Goal: Task Accomplishment & Management: Manage account settings

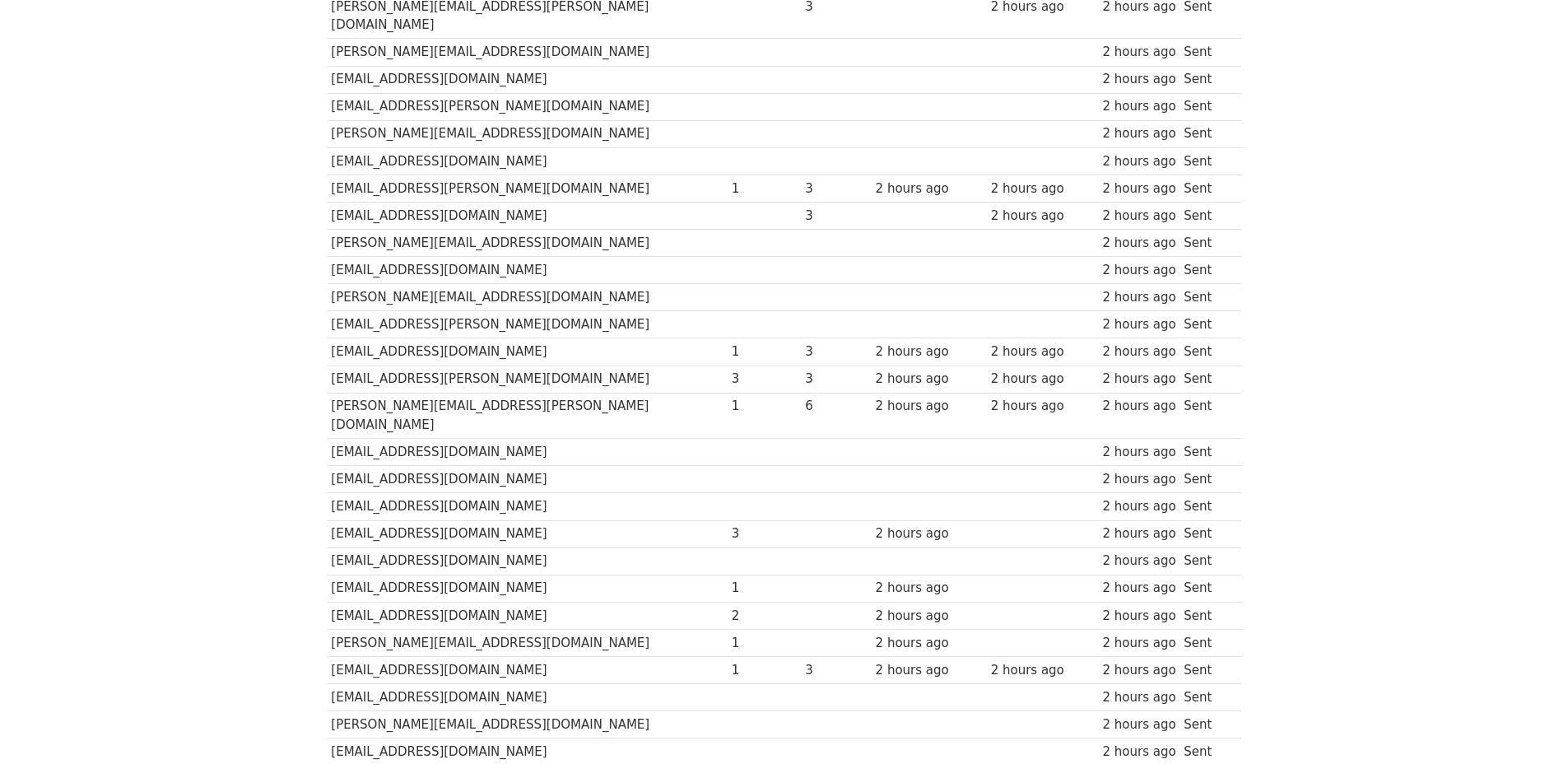
scroll to position [658, 0]
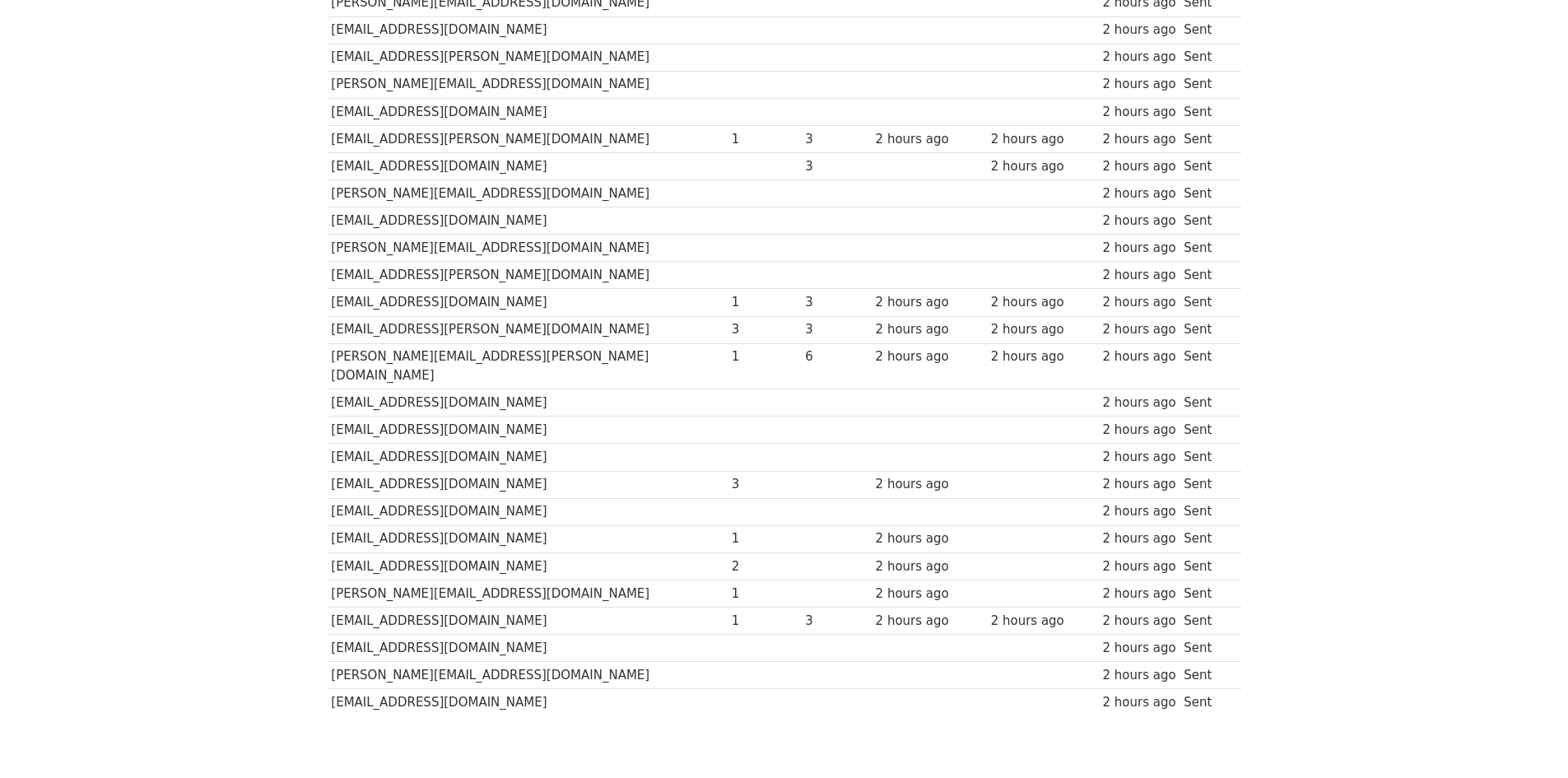
click at [566, 289] on td "info@maschinentechnik.de" at bounding box center [527, 302] width 400 height 27
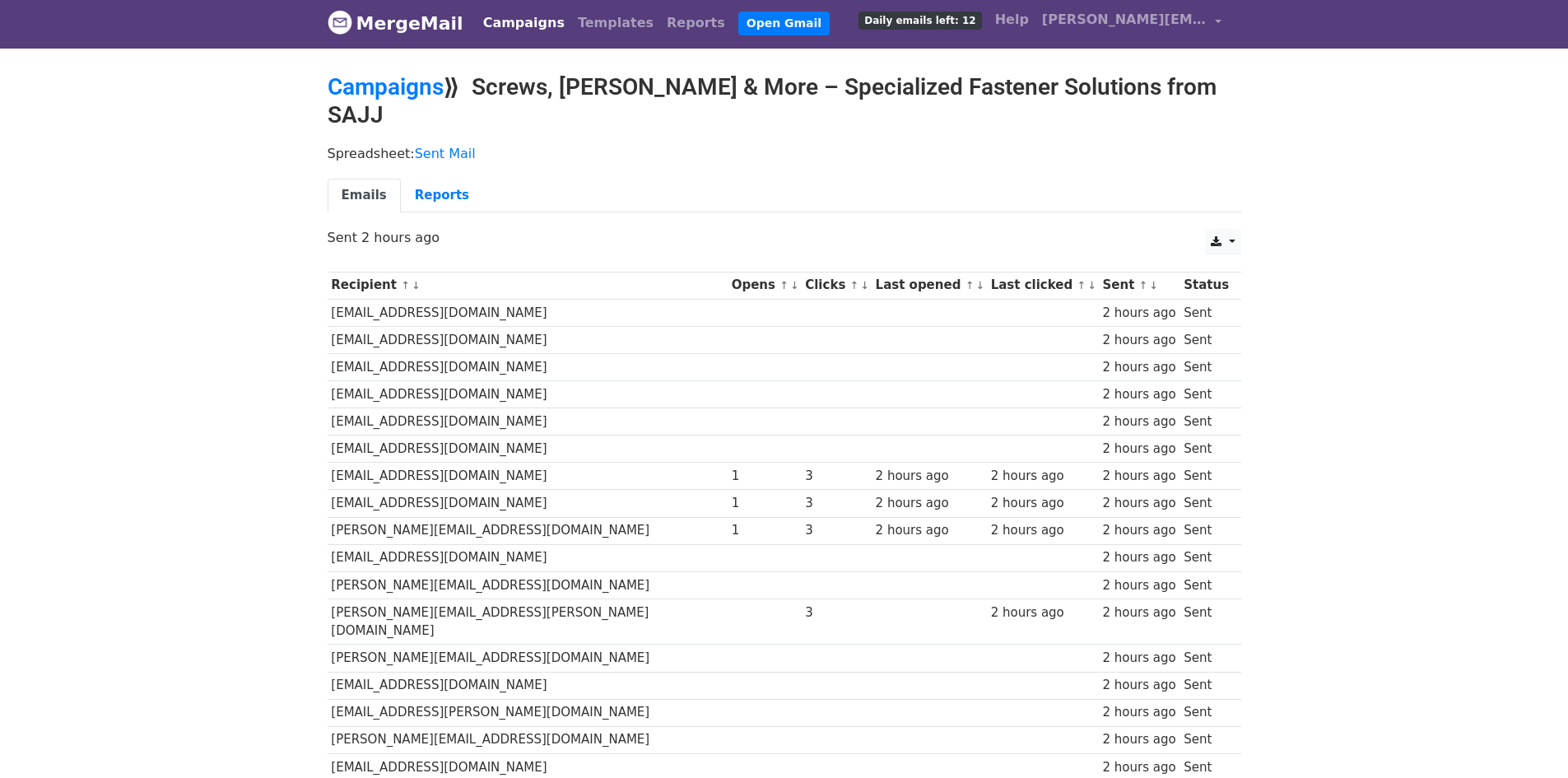
scroll to position [0, 0]
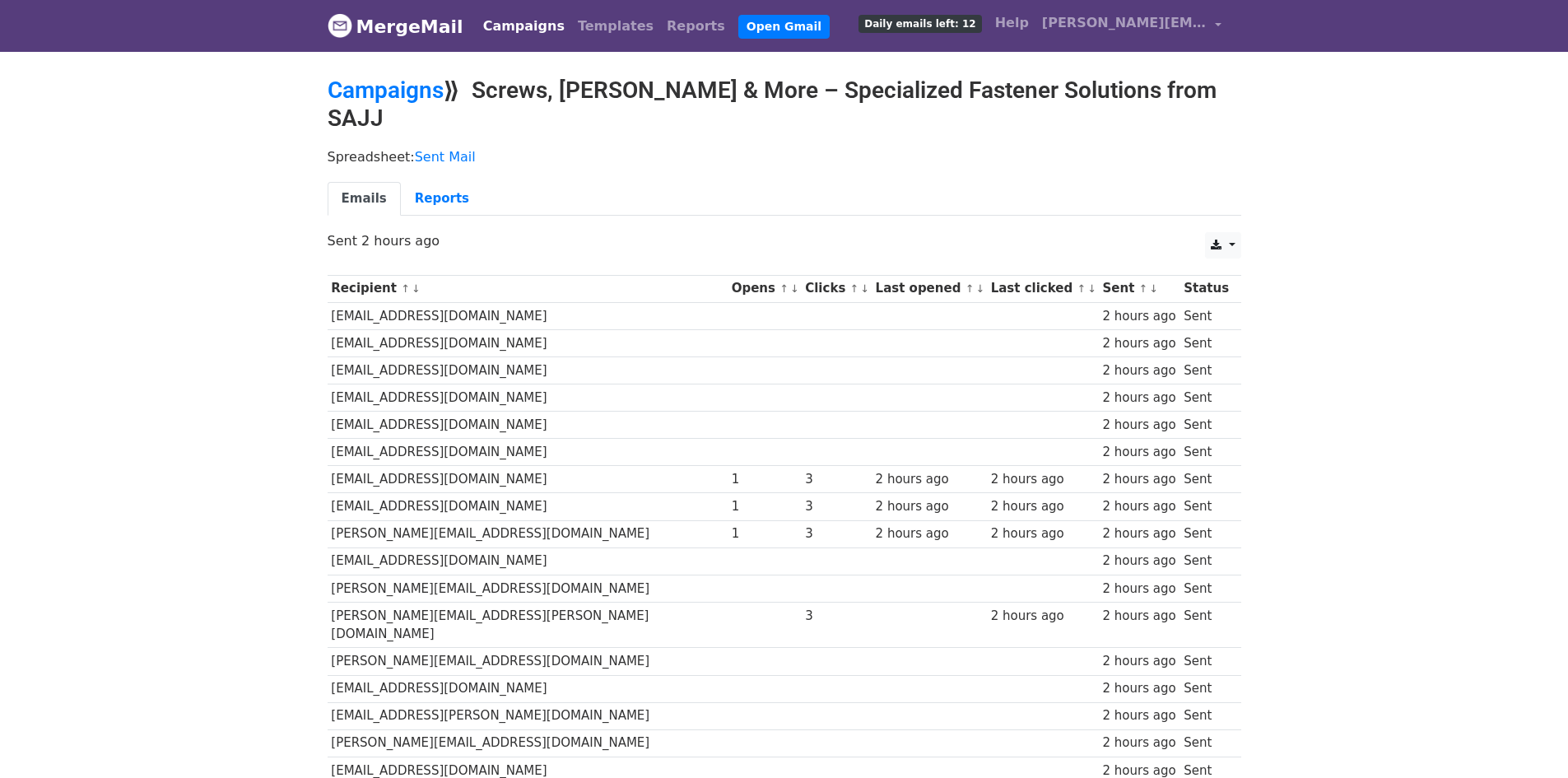
click at [413, 24] on link "MergeMail" at bounding box center [396, 26] width 136 height 35
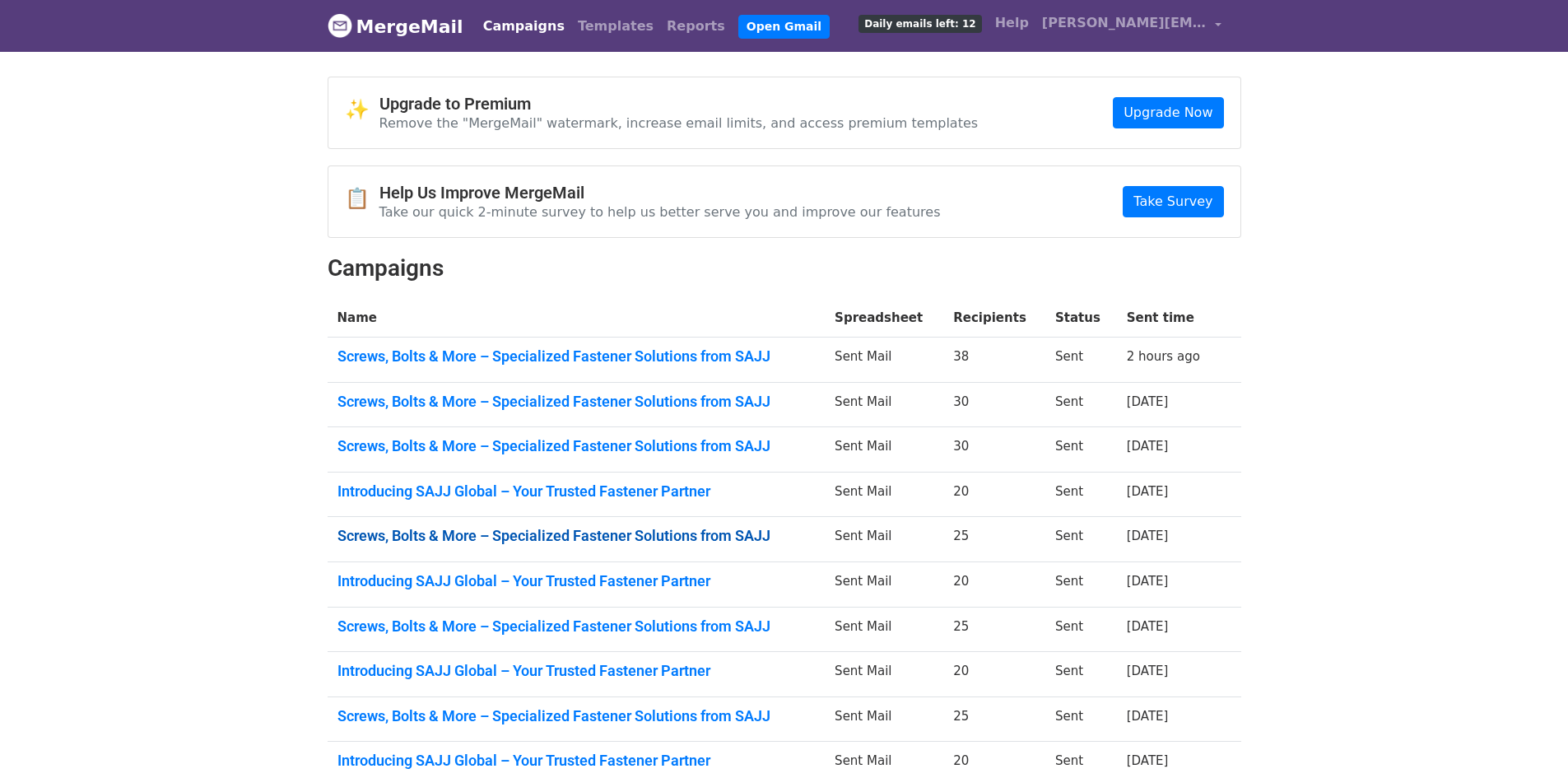
click at [695, 543] on link "Screws, Bolts & More – Specialized Fastener Solutions from SAJJ" at bounding box center [576, 535] width 478 height 18
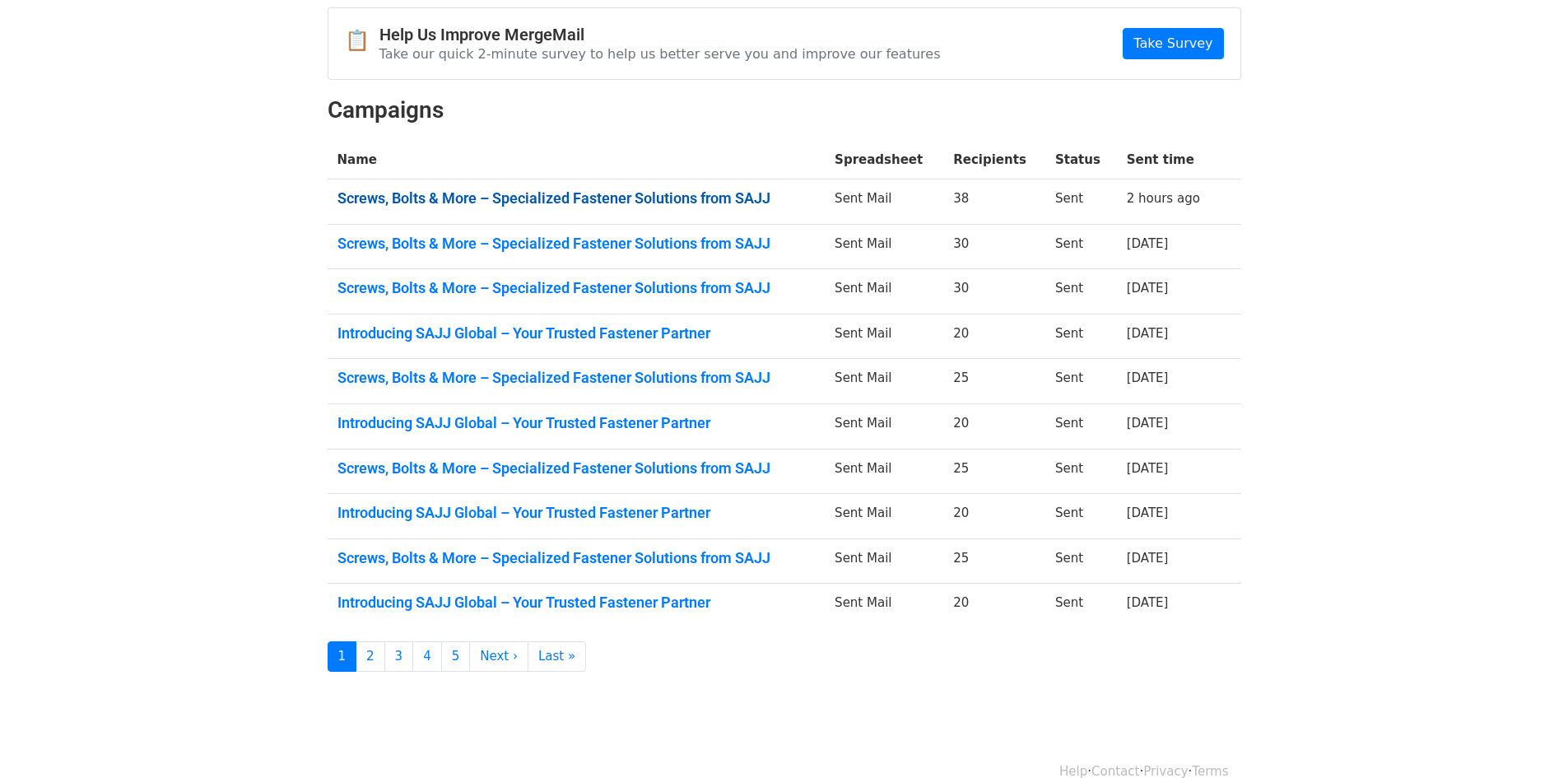
scroll to position [165, 0]
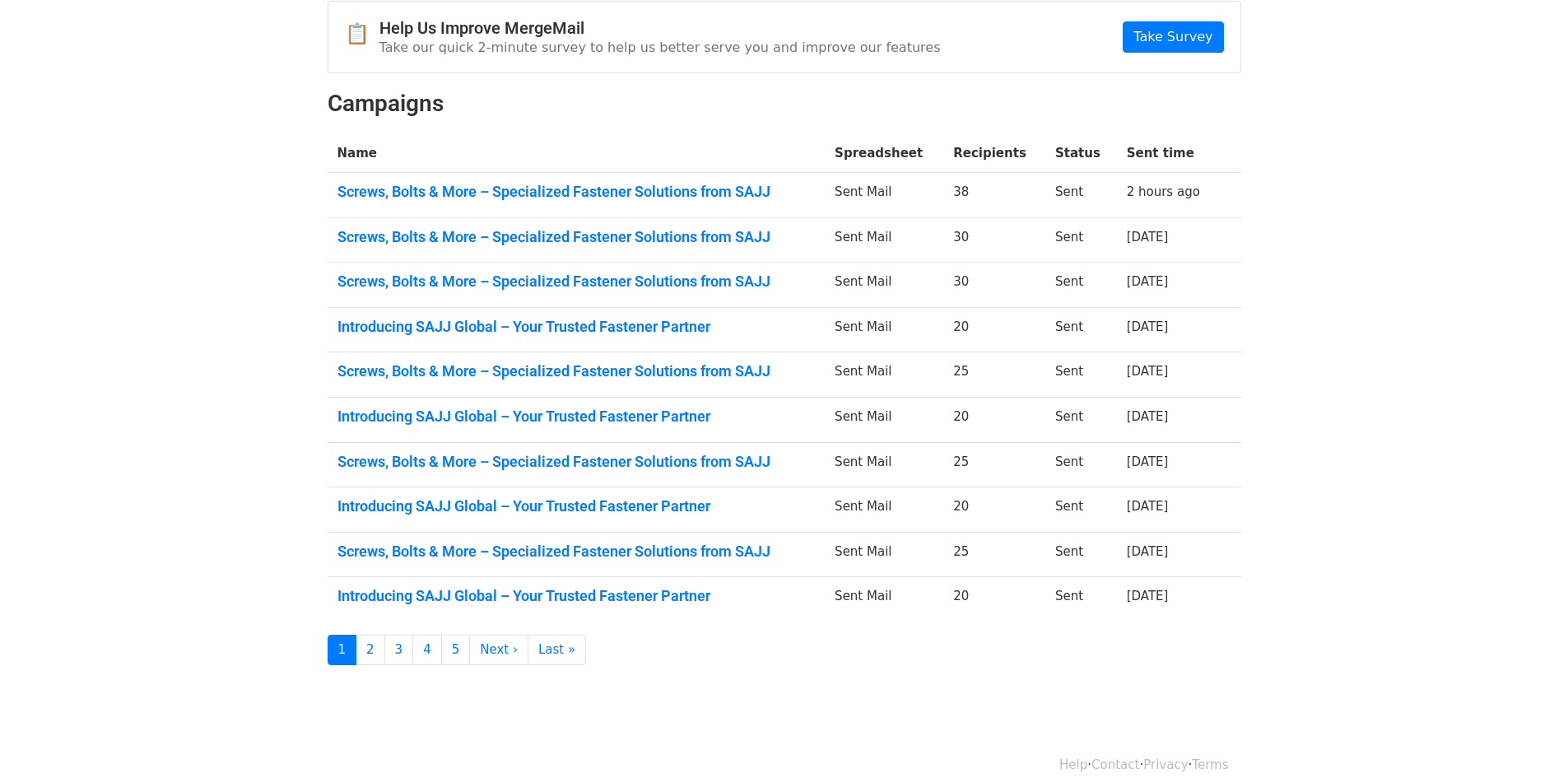
click at [599, 404] on td "Introducing SAJJ Global – Your Trusted Fastener Partner" at bounding box center [576, 420] width 498 height 45
click at [597, 410] on link "Introducing SAJJ Global – Your Trusted Fastener Partner" at bounding box center [576, 416] width 478 height 18
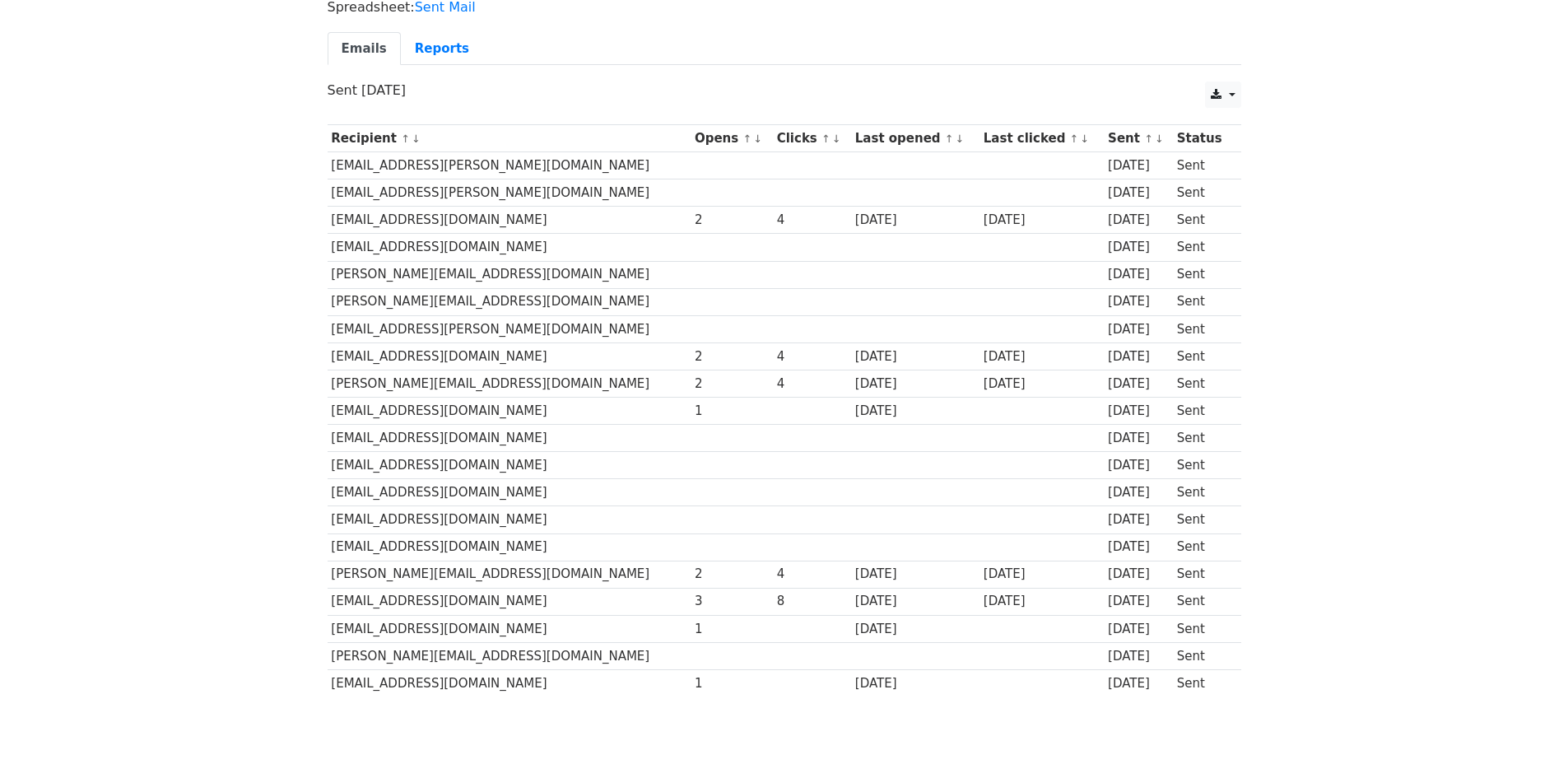
scroll to position [23, 0]
